Goal: Task Accomplishment & Management: Use online tool/utility

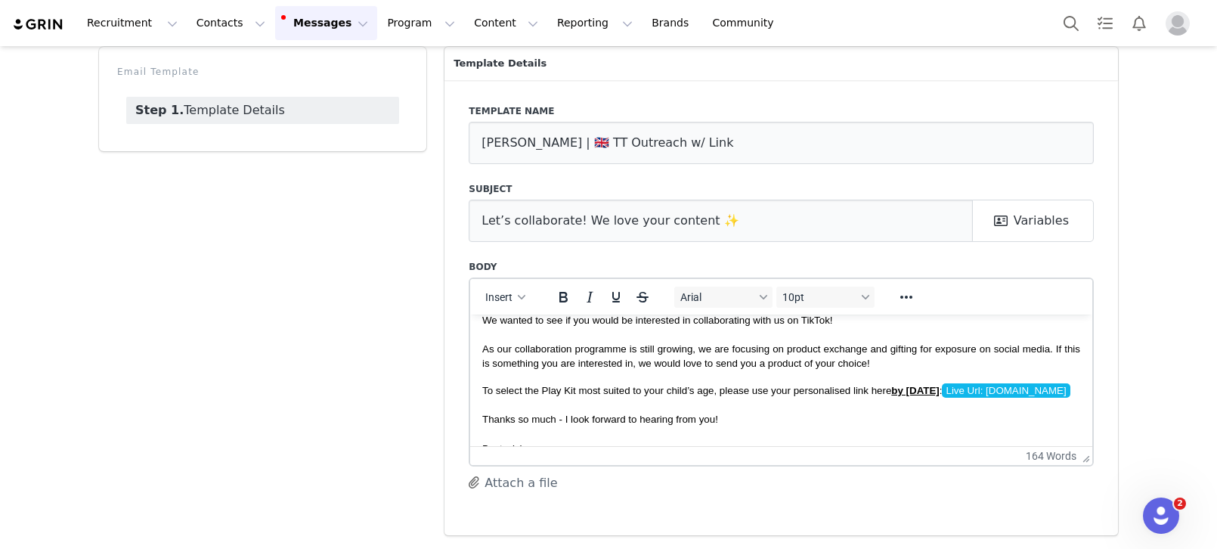
scroll to position [138, 0]
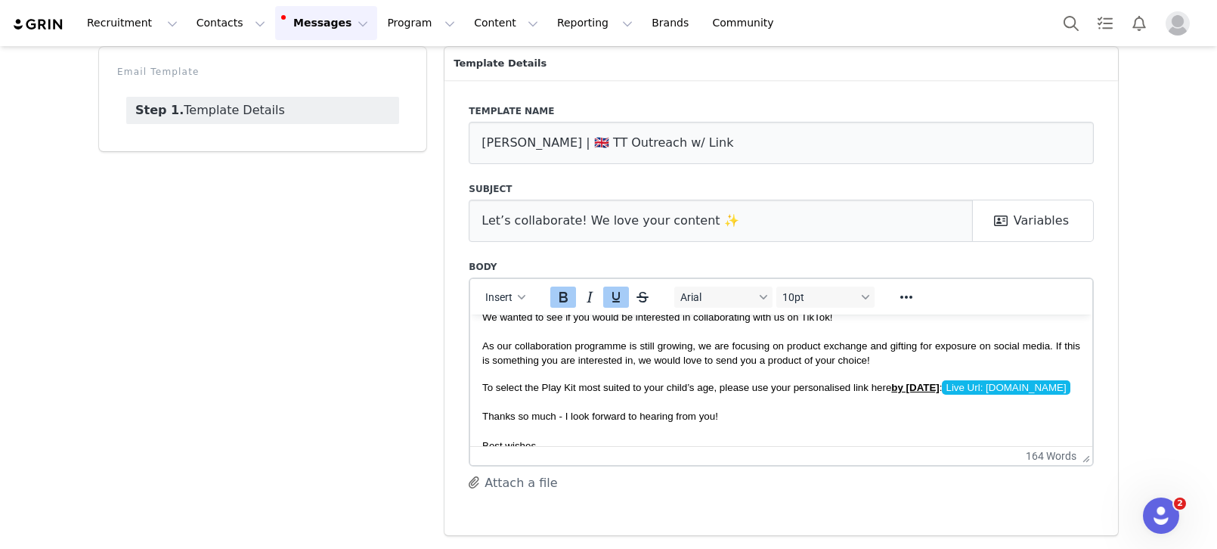
drag, startPoint x: 969, startPoint y: 373, endPoint x: 919, endPoint y: 377, distance: 50.1
click at [905, 381] on strong "by [DATE]" at bounding box center [915, 386] width 48 height 11
drag, startPoint x: 970, startPoint y: 373, endPoint x: 1045, endPoint y: 388, distance: 77.1
click at [914, 379] on span "To select the Play Kit most suited to your child’s age, please use your persona…" at bounding box center [777, 386] width 590 height 14
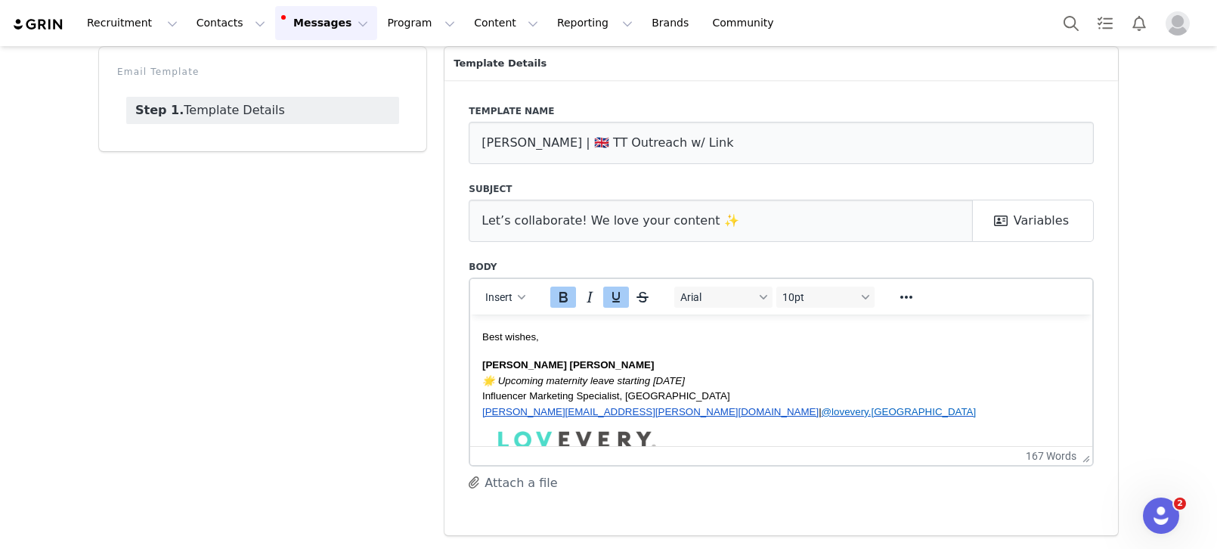
scroll to position [251, 0]
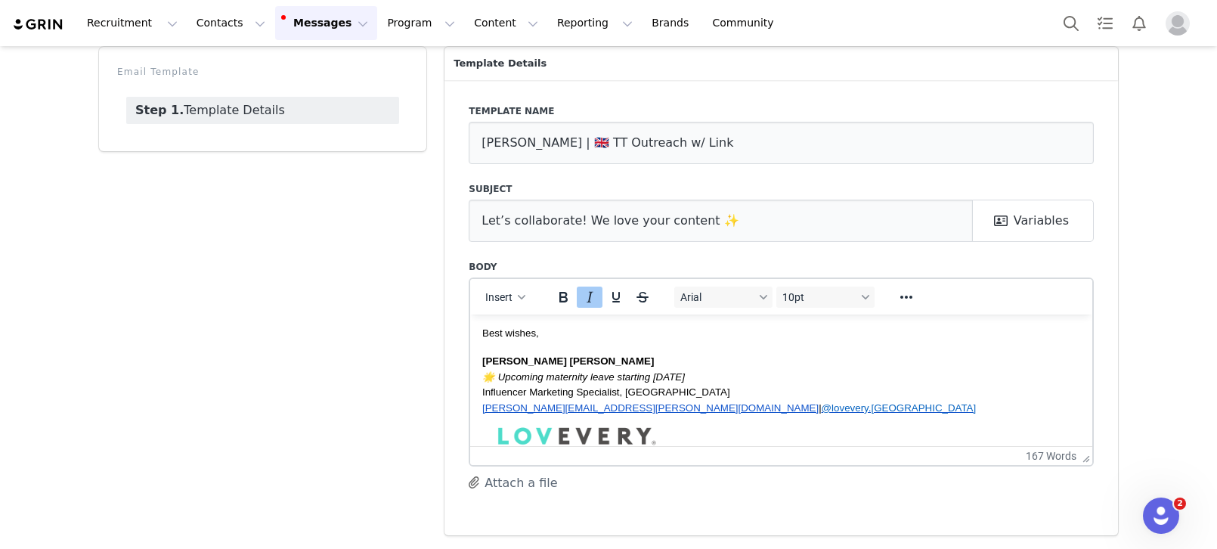
drag, startPoint x: 634, startPoint y: 376, endPoint x: 554, endPoint y: 381, distance: 80.2
click at [470, 374] on html "Hello First Name , My name is [PERSON_NAME], and I’m reaching out on behalf of …" at bounding box center [781, 283] width 622 height 440
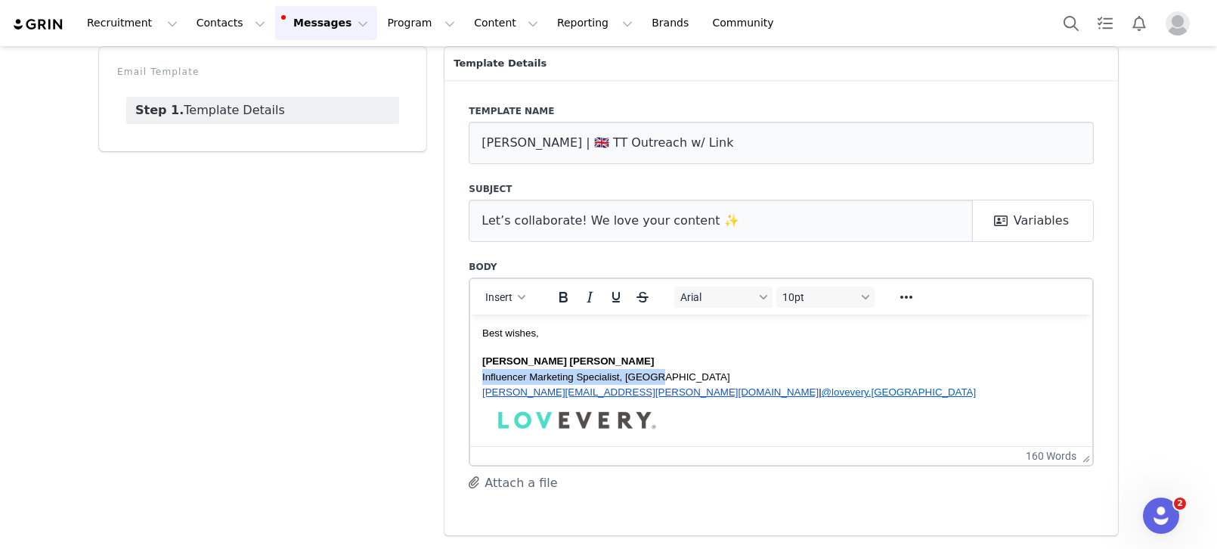
drag, startPoint x: 673, startPoint y: 380, endPoint x: 482, endPoint y: 379, distance: 191.2
click at [482, 379] on p "Influencer Marketing Specialist, [GEOGRAPHIC_DATA]" at bounding box center [781, 376] width 598 height 16
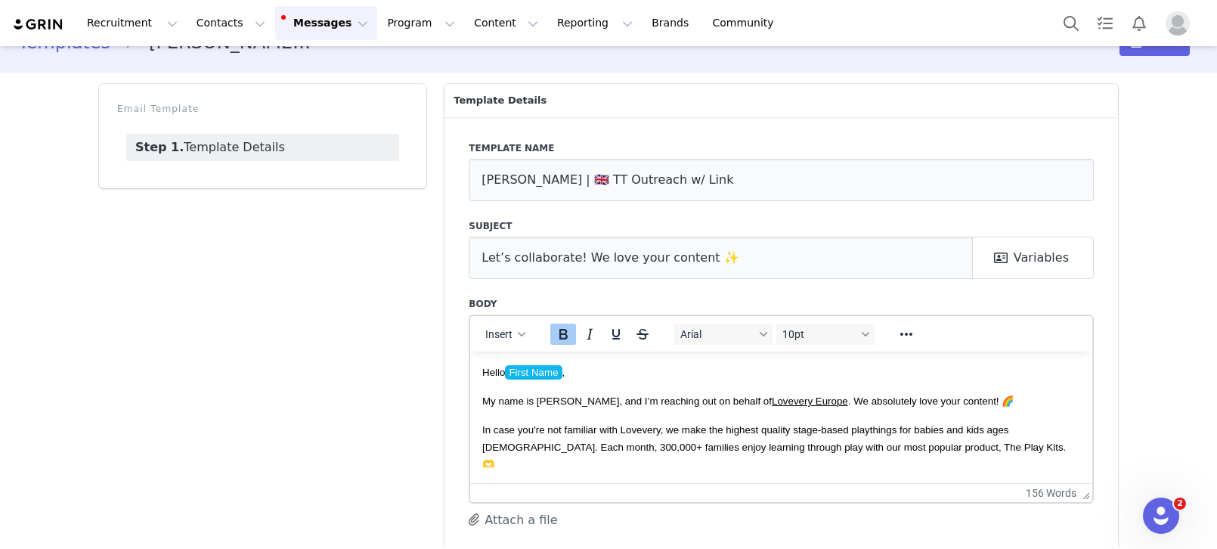
scroll to position [0, 0]
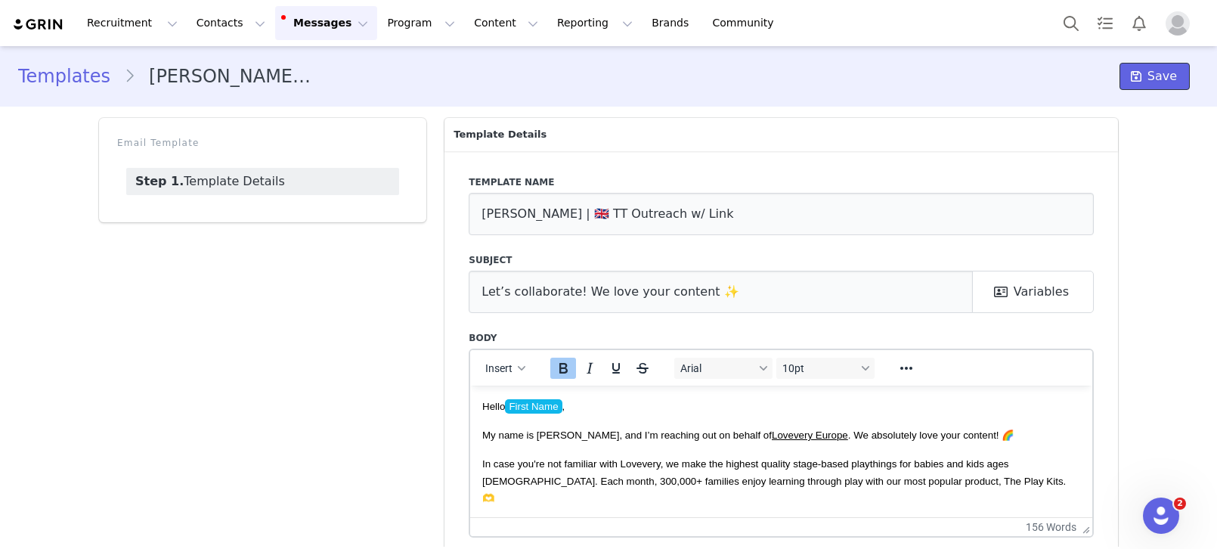
drag, startPoint x: 1141, startPoint y: 76, endPoint x: 1156, endPoint y: 127, distance: 52.8
click at [1087, 76] on icon at bounding box center [1135, 76] width 11 height 12
